Goal: Task Accomplishment & Management: Manage account settings

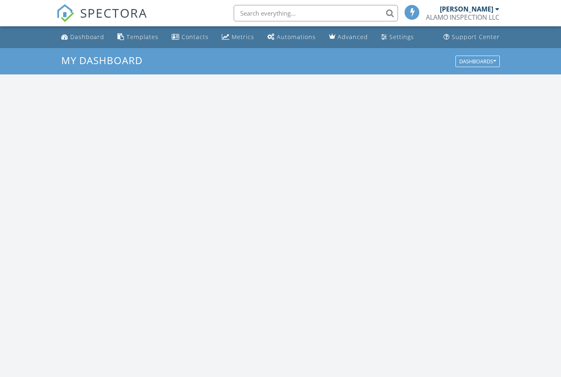
scroll to position [748, 562]
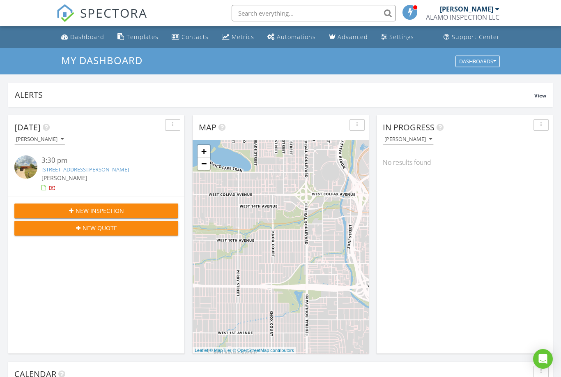
click at [496, 12] on div at bounding box center [498, 9] width 4 height 7
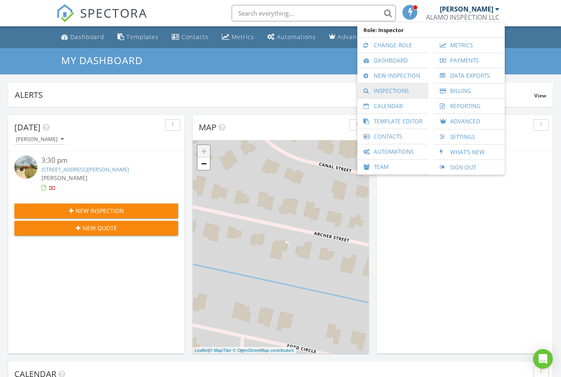
click at [394, 89] on link "Inspections" at bounding box center [393, 90] width 63 height 15
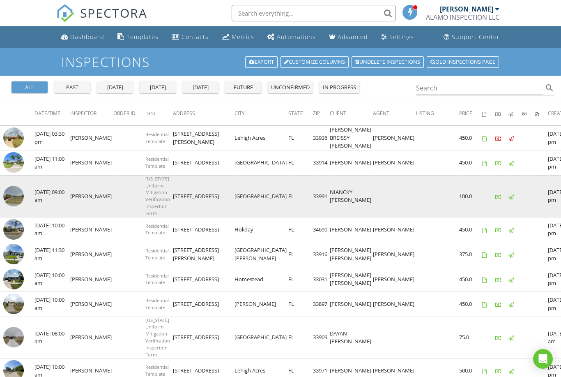
click at [20, 200] on img at bounding box center [13, 196] width 21 height 21
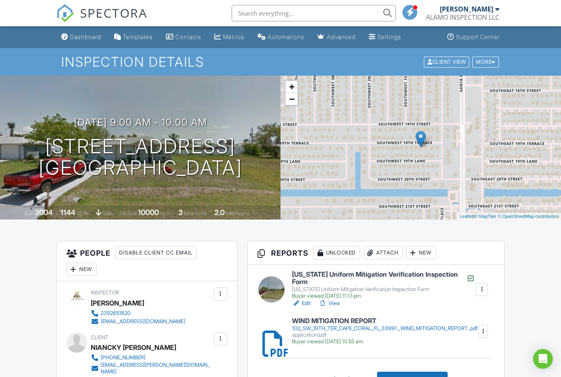
scroll to position [5, 0]
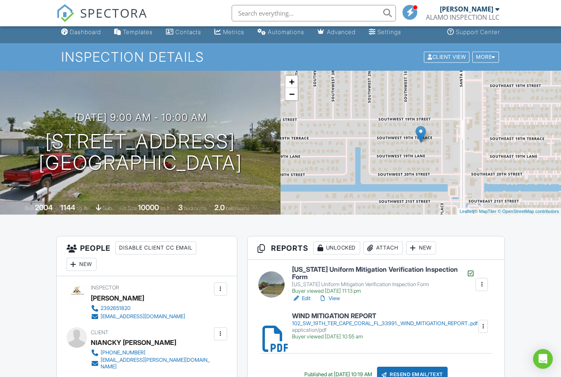
click at [386, 246] on div "Attach" at bounding box center [383, 247] width 39 height 13
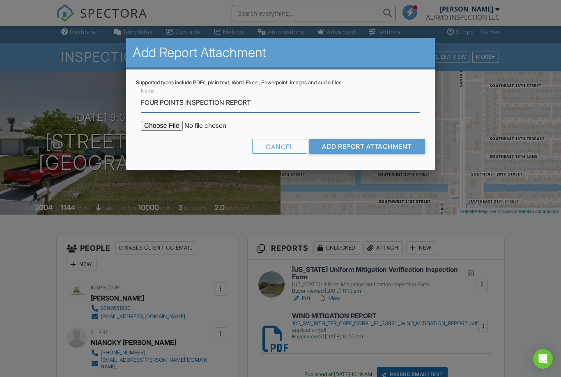
type input "FOUR POINTS INSPECTION REPORT"
click at [157, 126] on input "file" at bounding box center [211, 126] width 140 height 10
type input "C:\fakepath\102 SW 19TH TER CAPE CORAL FL 33991. FOUR POINT INSPECTION.pdf"
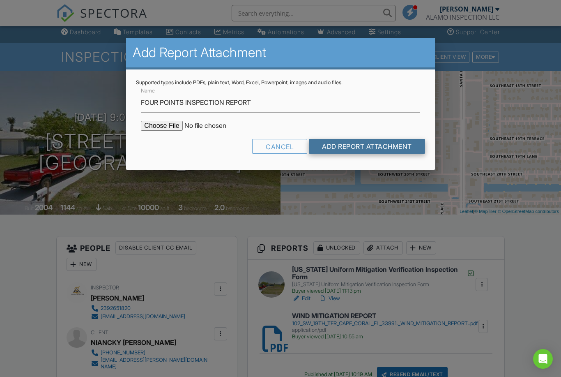
click at [362, 146] on input "Add Report Attachment" at bounding box center [367, 146] width 116 height 15
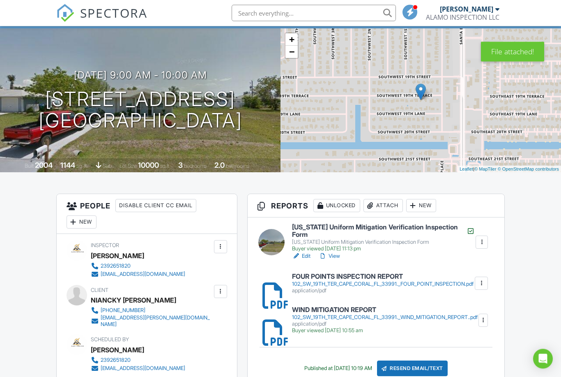
scroll to position [59, 0]
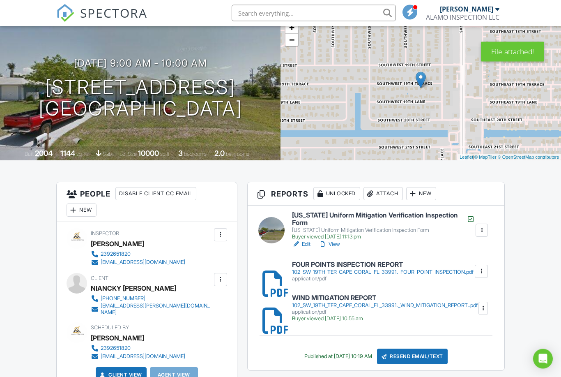
click at [334, 266] on h6 "FOUR POINTS INSPECTION REPORT" at bounding box center [383, 264] width 182 height 7
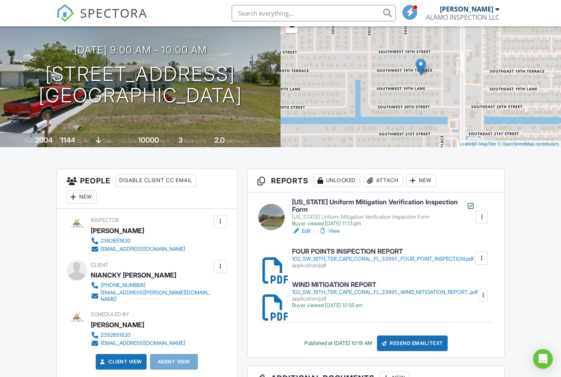
click at [420, 343] on div "Resend Email/Text" at bounding box center [412, 343] width 71 height 16
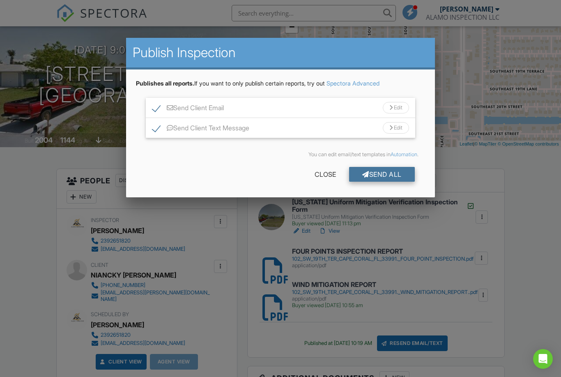
click at [376, 175] on div "Send All" at bounding box center [382, 174] width 66 height 15
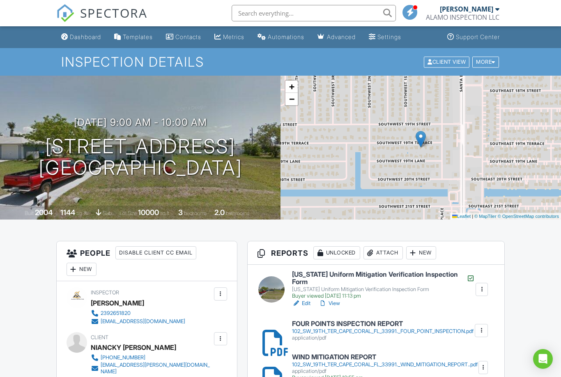
scroll to position [72, 0]
